Goal: Task Accomplishment & Management: Complete application form

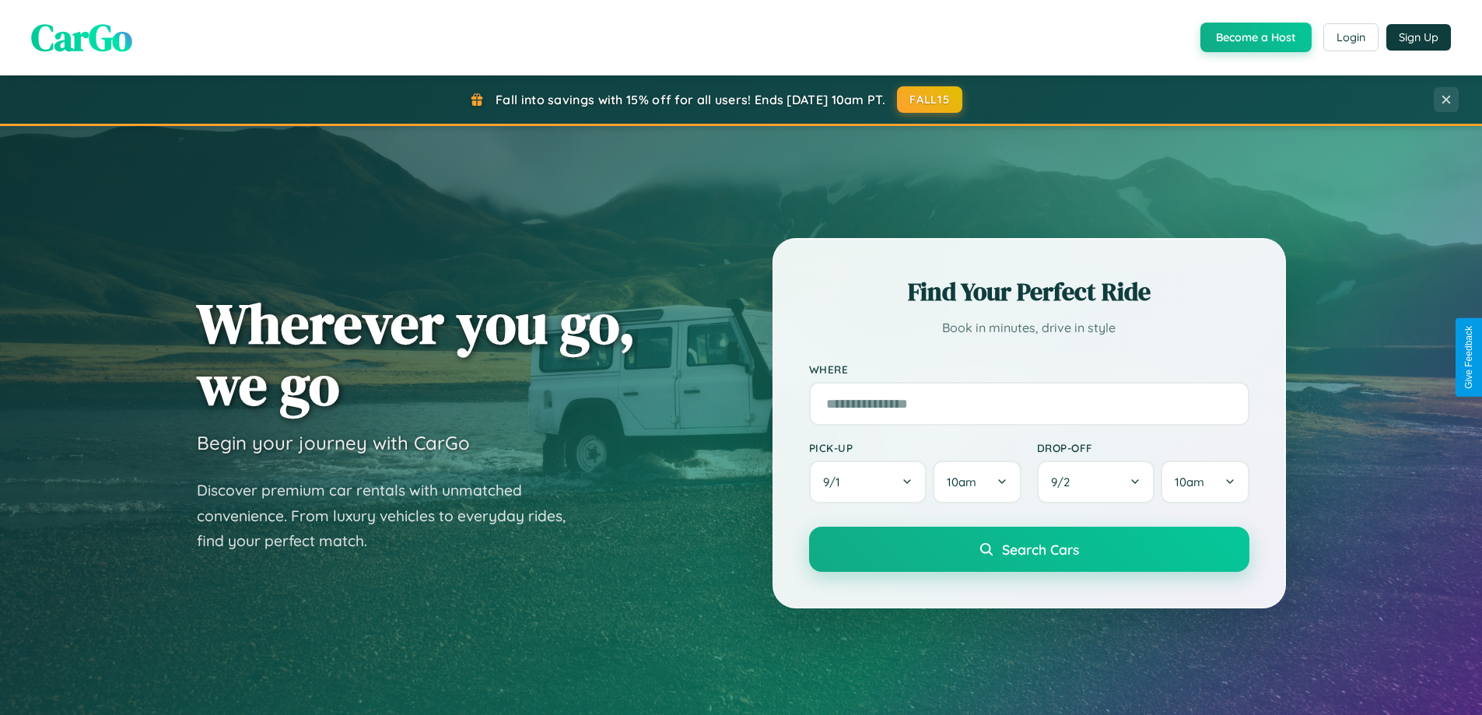
scroll to position [2993, 0]
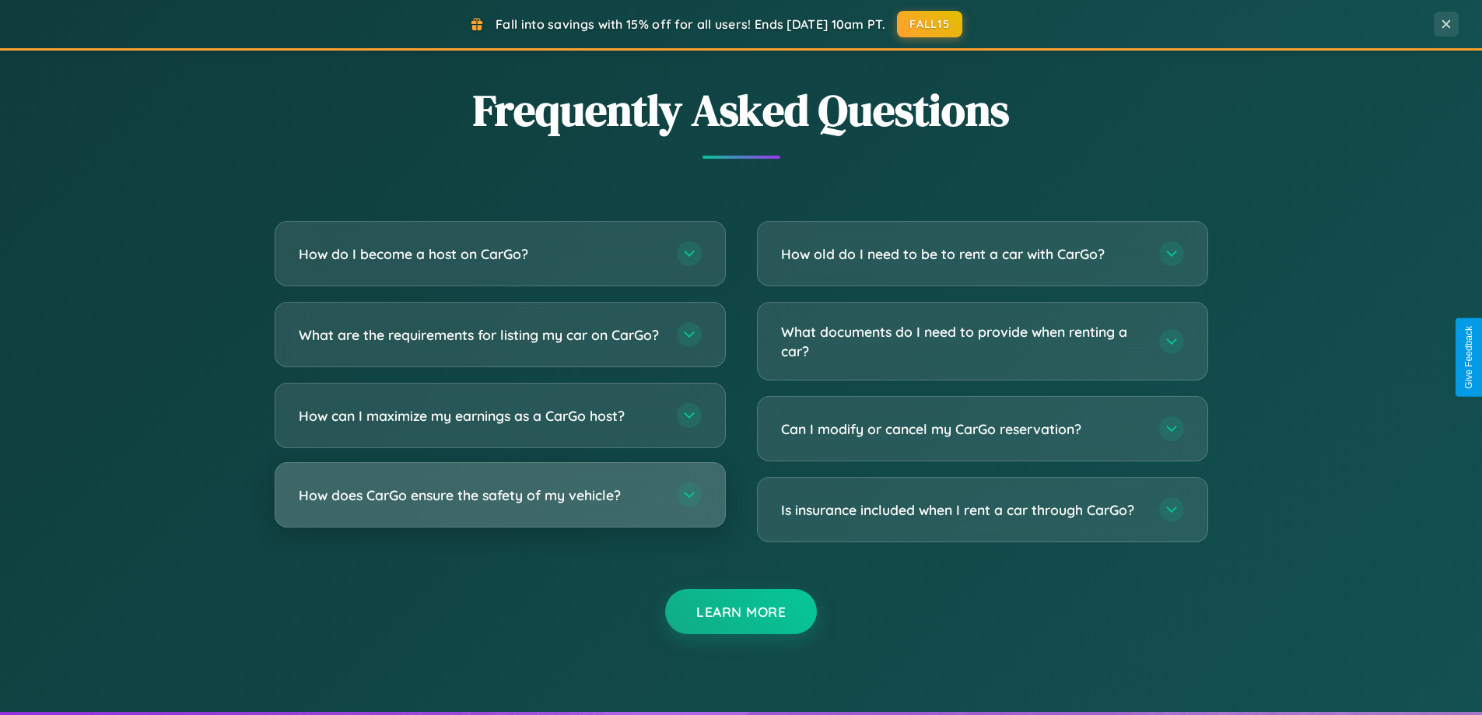
click at [499, 505] on h3 "How does CarGo ensure the safety of my vehicle?" at bounding box center [480, 494] width 362 height 19
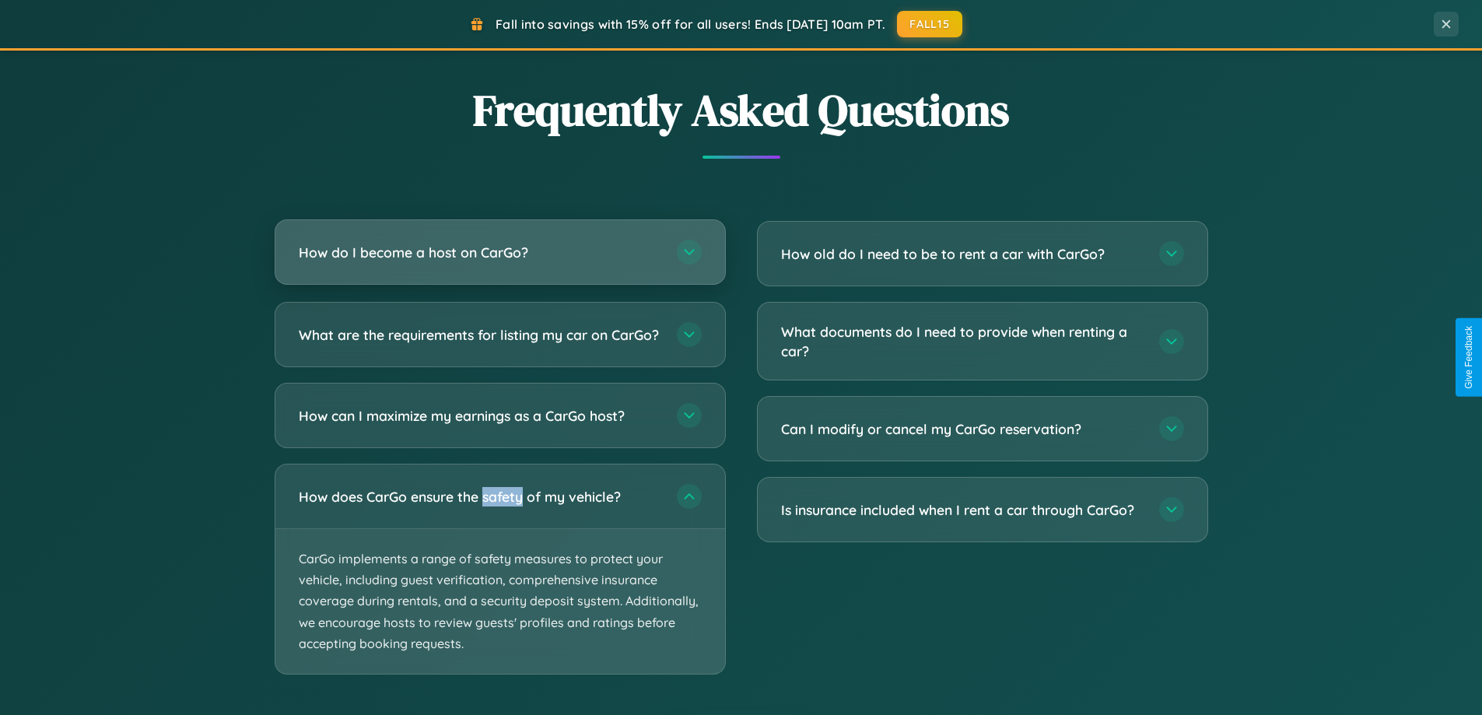
click at [499, 253] on h3 "How do I become a host on CarGo?" at bounding box center [480, 252] width 362 height 19
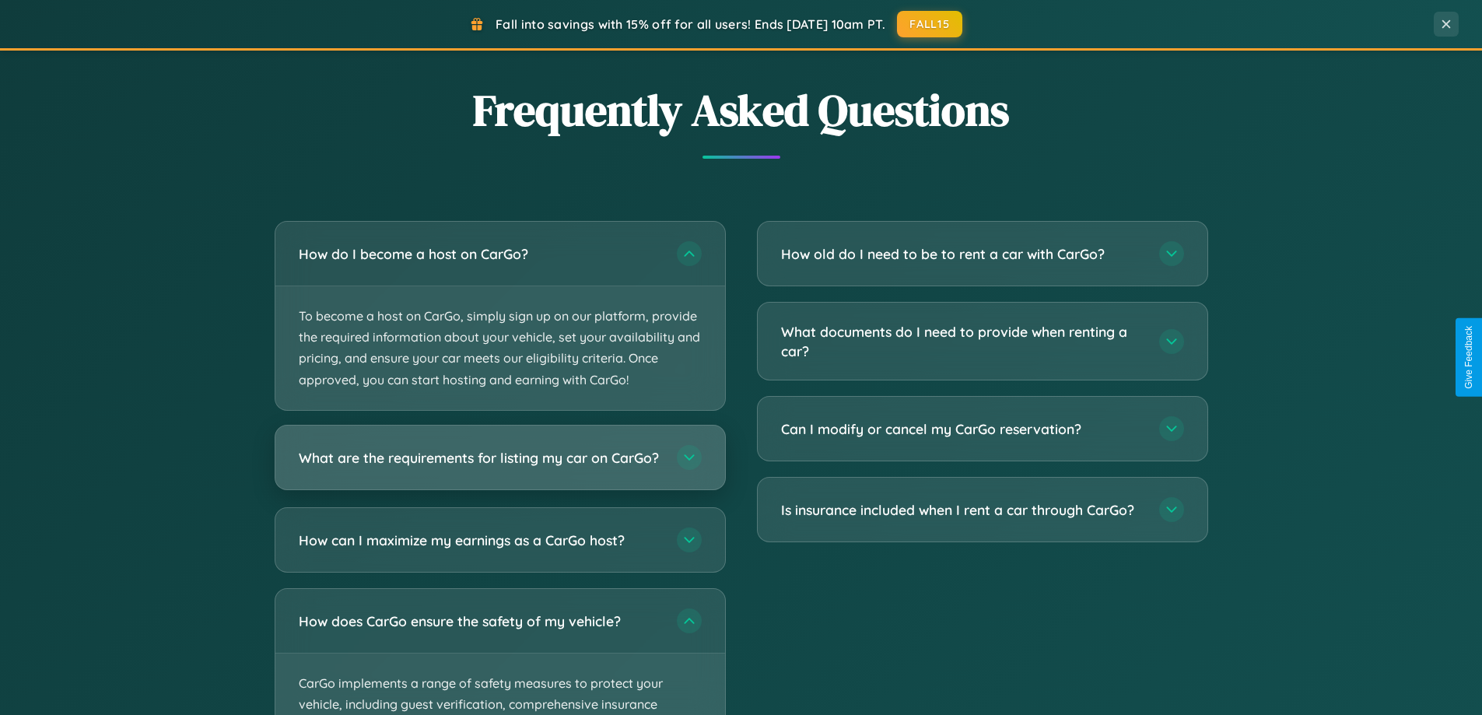
click at [499, 464] on h3 "What are the requirements for listing my car on CarGo?" at bounding box center [480, 456] width 362 height 19
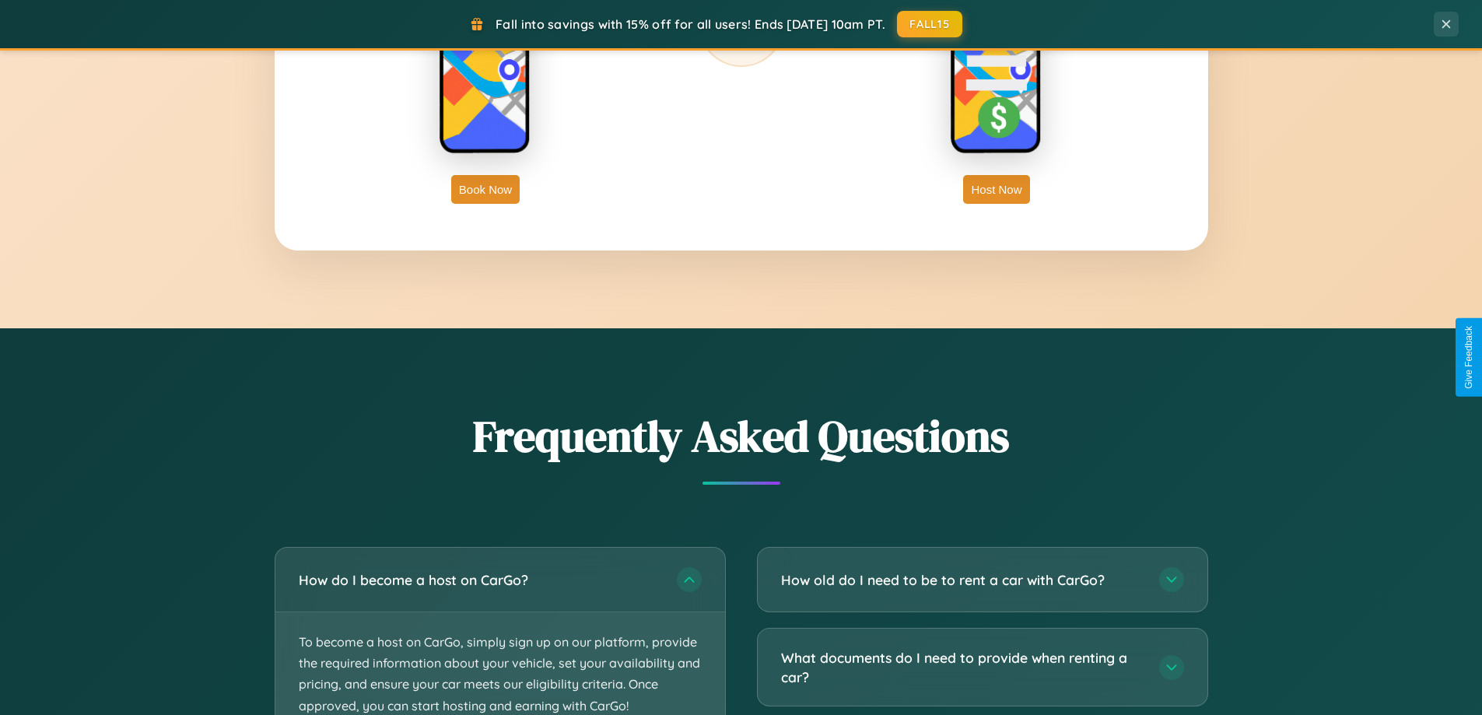
scroll to position [2499, 0]
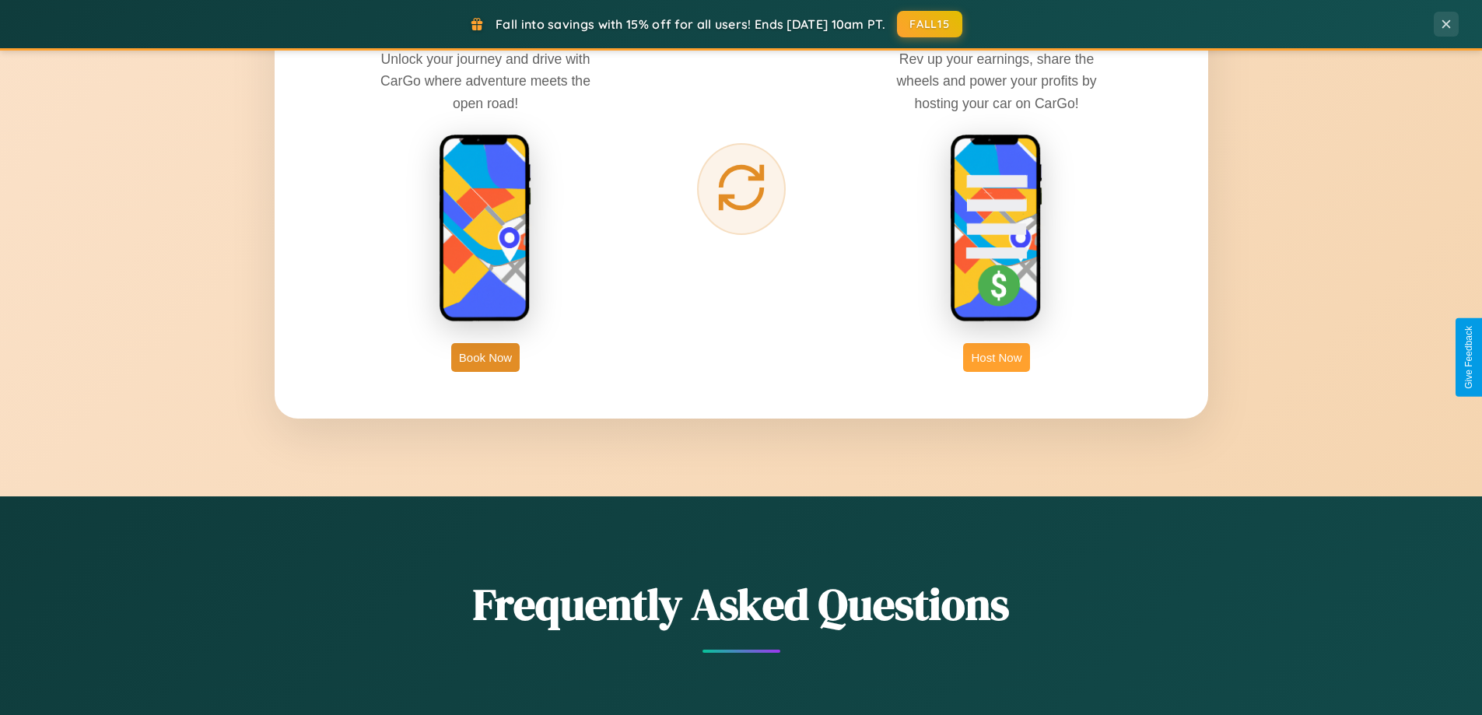
click at [996, 357] on button "Host Now" at bounding box center [996, 357] width 66 height 29
